Goal: Information Seeking & Learning: Understand process/instructions

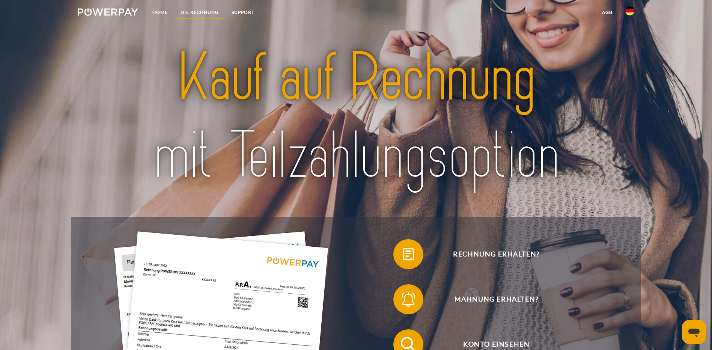
click at [196, 14] on link "DIE RECHNUNG" at bounding box center [199, 13] width 51 height 14
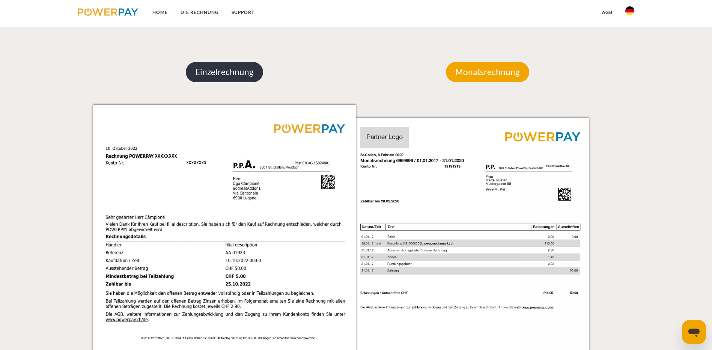
scroll to position [566, 0]
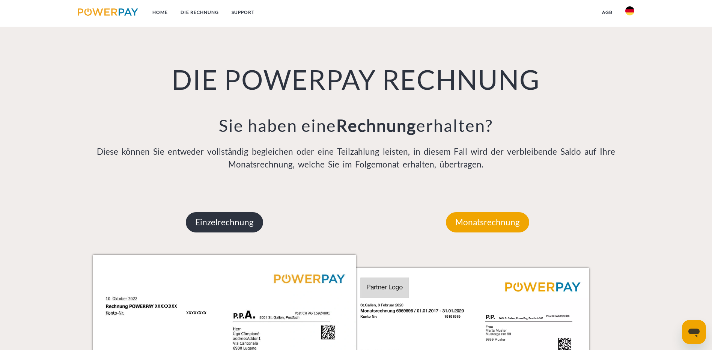
click at [239, 212] on p "Einzelrechnung" at bounding box center [224, 222] width 77 height 20
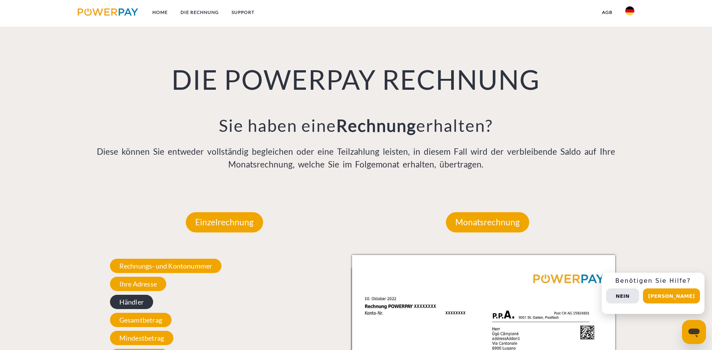
click at [137, 295] on span "Händler" at bounding box center [131, 302] width 43 height 14
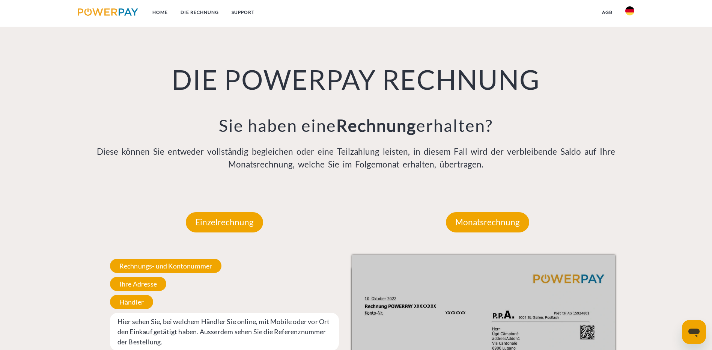
click at [169, 313] on span "Hier sehen Sie, bei welchem Händler Sie online, mit Mobile oder vor Ort den Ein…" at bounding box center [224, 332] width 229 height 38
click at [147, 313] on span "Hier sehen Sie, bei welchem Händler Sie online, mit Mobile oder vor Ort den Ein…" at bounding box center [224, 332] width 229 height 38
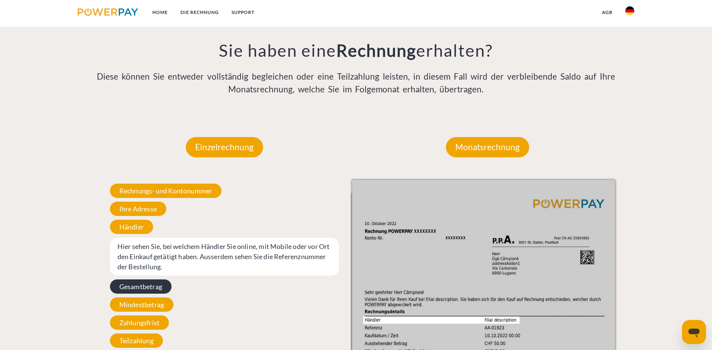
click at [164, 279] on span "Gesamtbetrag" at bounding box center [141, 286] width 62 height 14
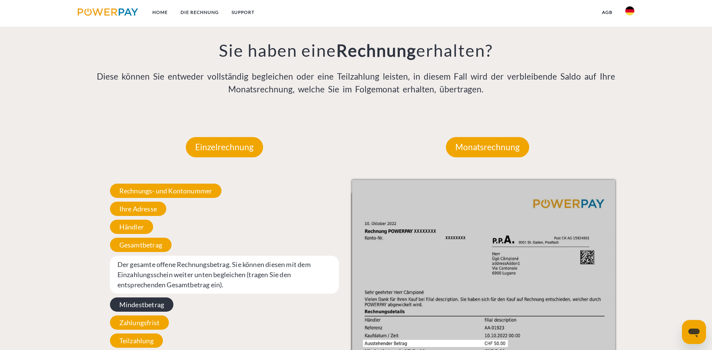
click at [156, 297] on span "Mindestbetrag" at bounding box center [141, 304] width 63 height 14
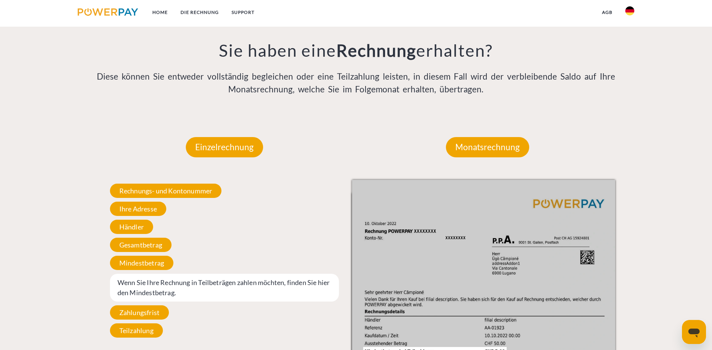
click at [119, 14] on img at bounding box center [108, 12] width 60 height 8
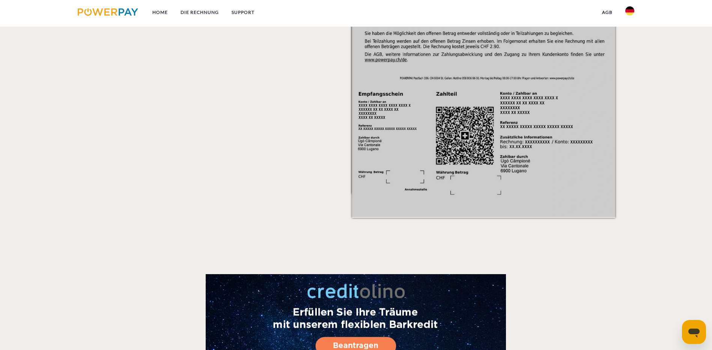
scroll to position [1276, 0]
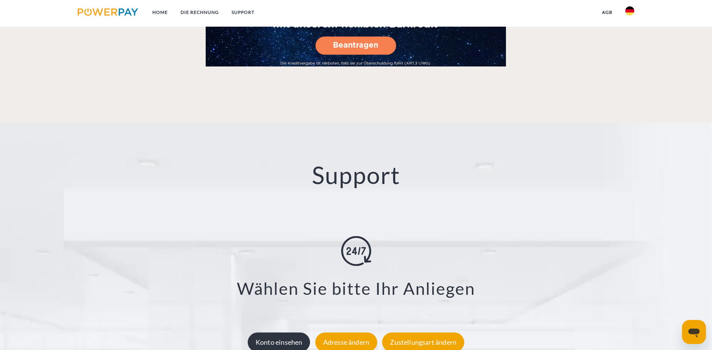
click at [277, 332] on div "Konto einsehen" at bounding box center [279, 342] width 63 height 20
